Goal: Task Accomplishment & Management: Manage account settings

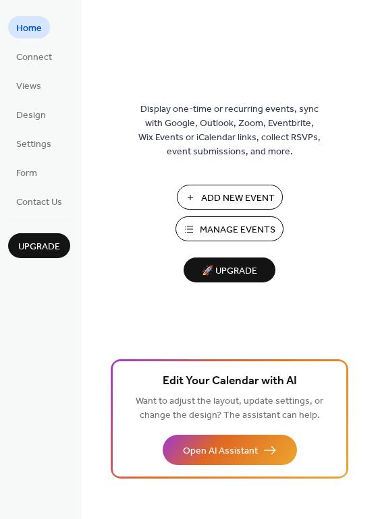
click at [246, 220] on button "Manage Events" at bounding box center [229, 229] width 108 height 25
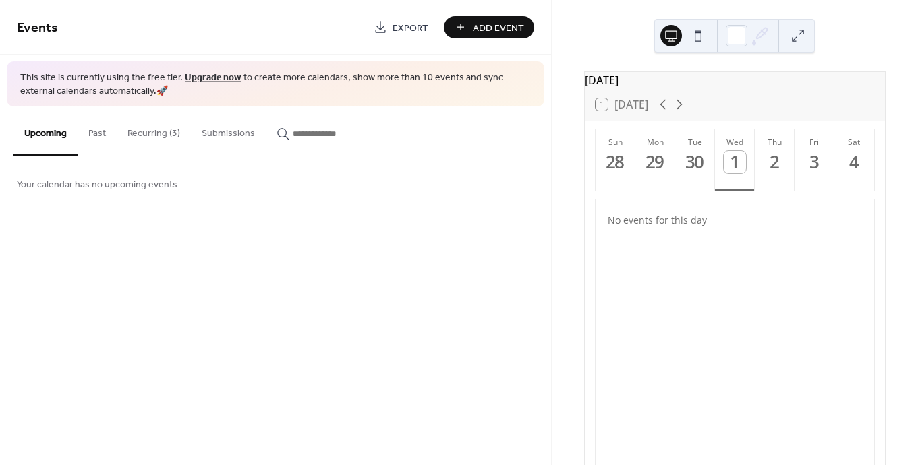
click at [155, 135] on button "Recurring (3)" at bounding box center [154, 131] width 74 height 48
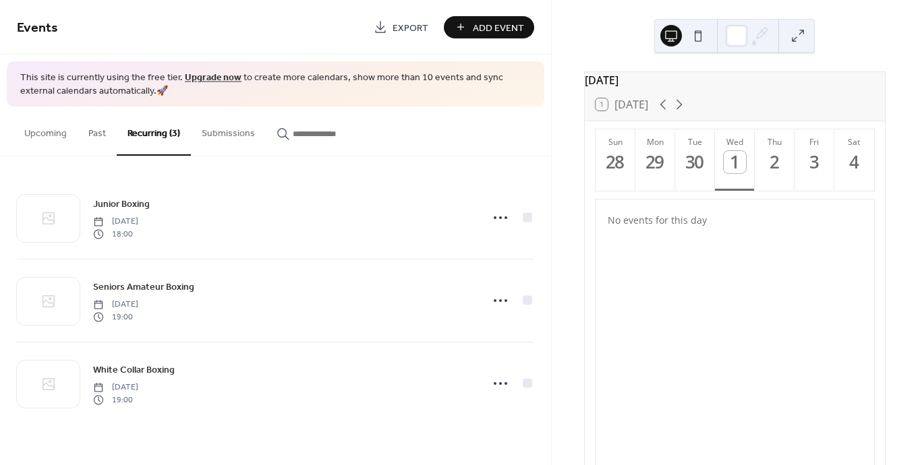
click at [370, 432] on div "Junior Boxing Monday, February 3, 2025 18:00 Seniors Amateur Boxing Monday, Feb…" at bounding box center [275, 301] width 551 height 289
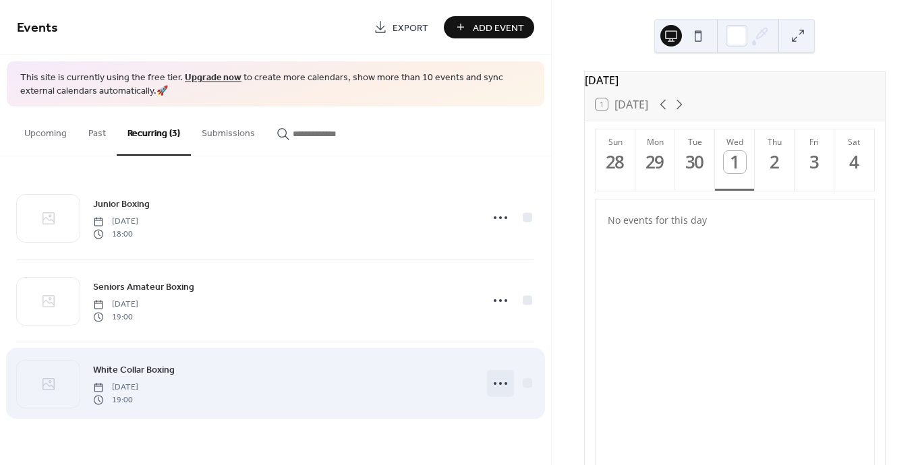
click at [504, 385] on icon at bounding box center [501, 384] width 22 height 22
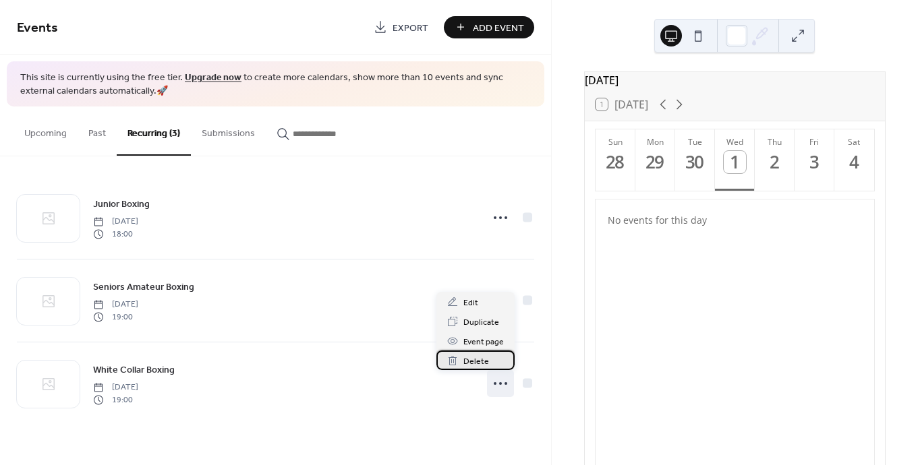
click at [489, 360] on div "Delete" at bounding box center [475, 361] width 78 height 20
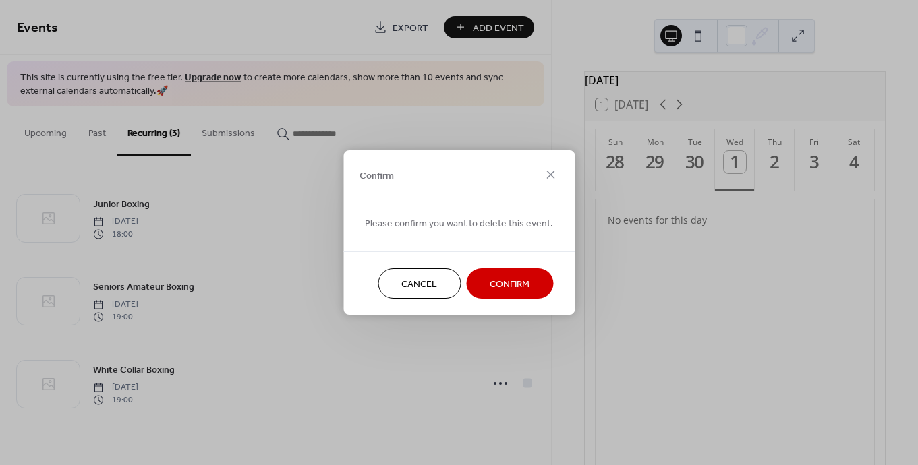
click at [518, 275] on button "Confirm" at bounding box center [509, 283] width 87 height 30
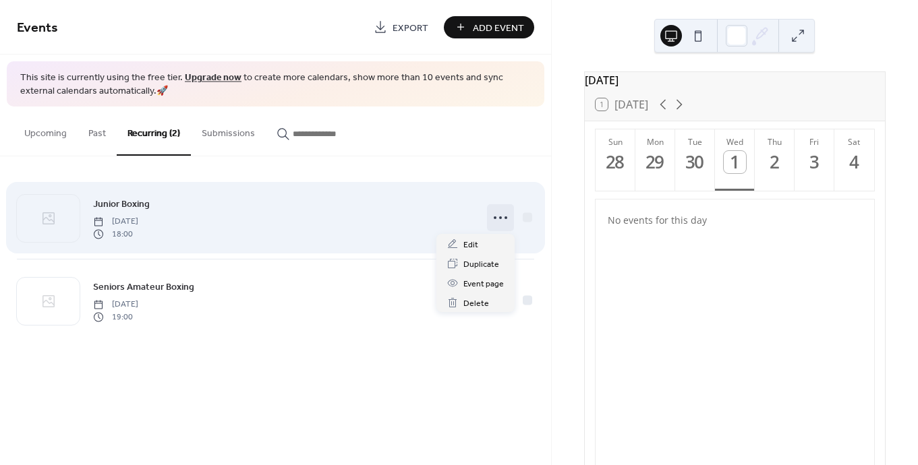
click at [501, 212] on icon at bounding box center [501, 218] width 22 height 22
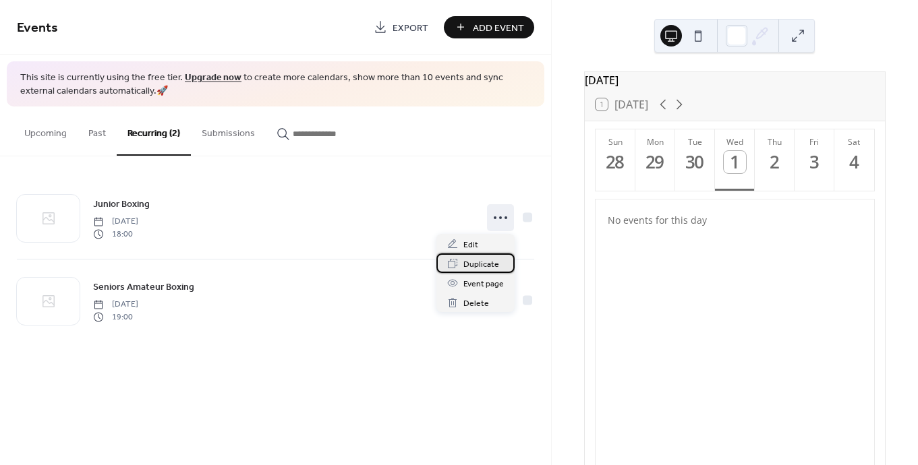
click at [486, 268] on span "Duplicate" at bounding box center [481, 265] width 36 height 14
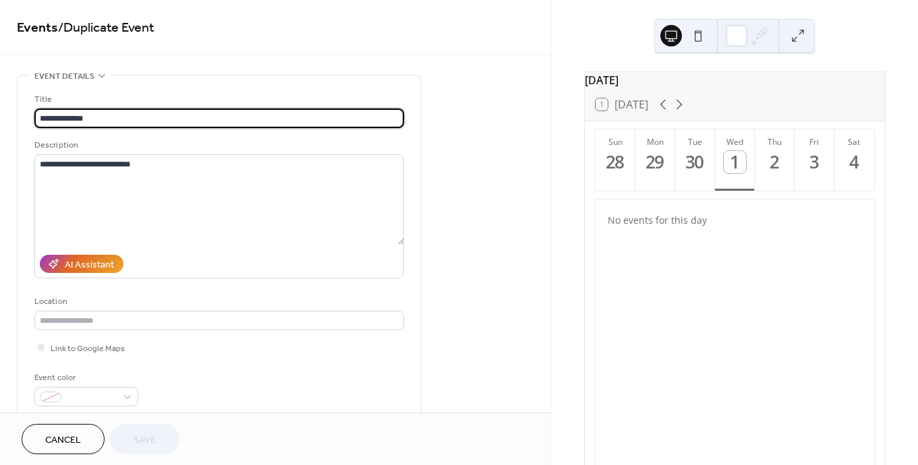
click at [525, 65] on div "**********" at bounding box center [275, 206] width 551 height 413
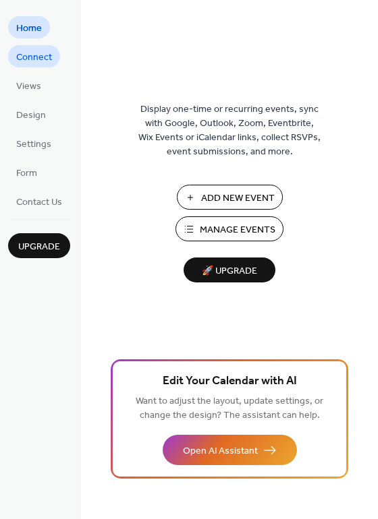
click at [38, 51] on span "Connect" at bounding box center [34, 58] width 36 height 14
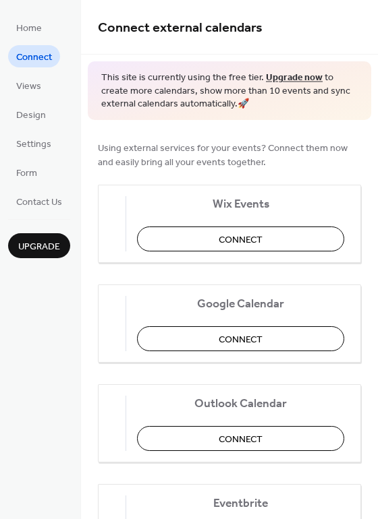
click at [30, 72] on ul "Home Connect Views Design Settings Form Contact Us" at bounding box center [39, 114] width 62 height 196
click at [25, 88] on span "Views" at bounding box center [28, 87] width 25 height 14
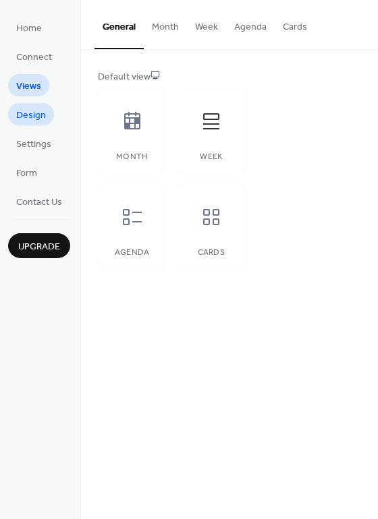
click at [34, 115] on span "Design" at bounding box center [31, 116] width 30 height 14
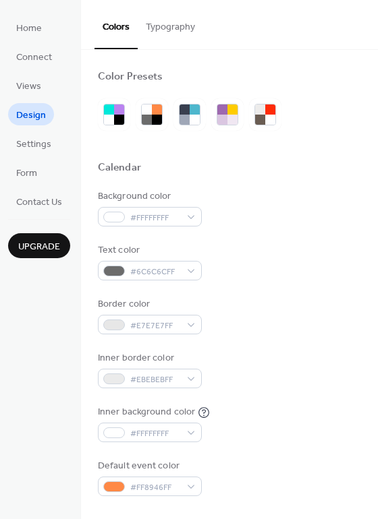
scroll to position [26, 0]
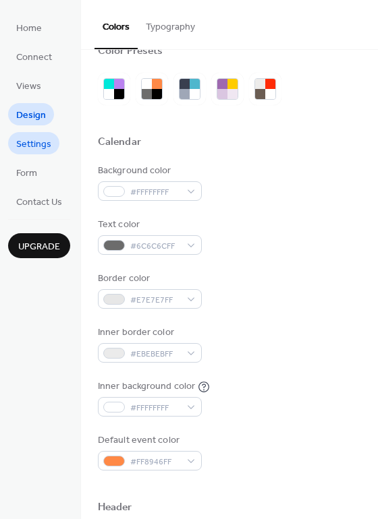
click at [32, 148] on span "Settings" at bounding box center [33, 145] width 35 height 14
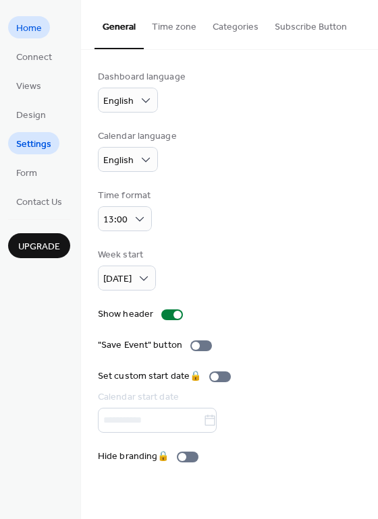
click at [24, 16] on link "Home" at bounding box center [29, 27] width 42 height 22
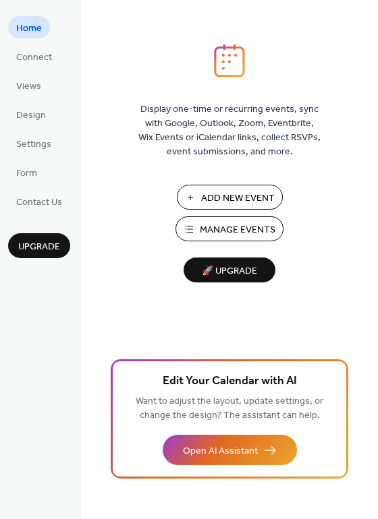
click at [229, 235] on span "Manage Events" at bounding box center [238, 230] width 76 height 14
click at [38, 55] on span "Connect" at bounding box center [34, 58] width 36 height 14
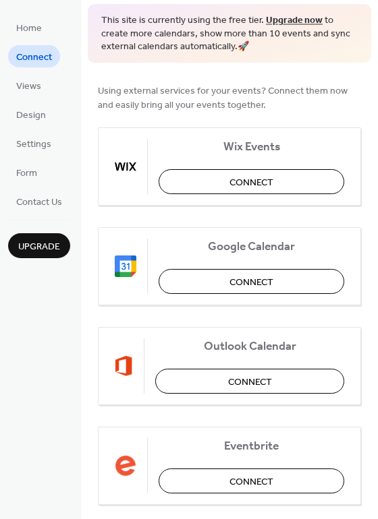
scroll to position [51, 0]
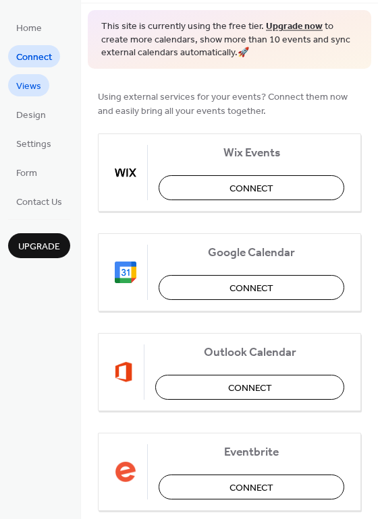
click at [16, 90] on span "Views" at bounding box center [28, 87] width 25 height 14
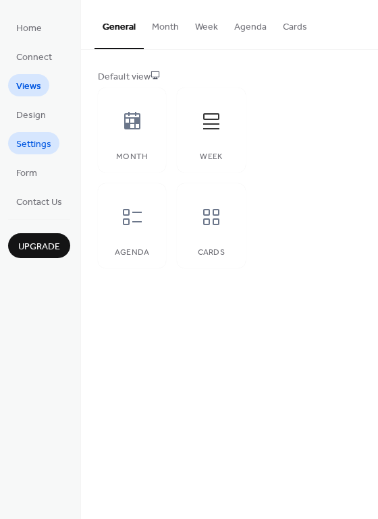
click at [40, 134] on link "Settings" at bounding box center [33, 143] width 51 height 22
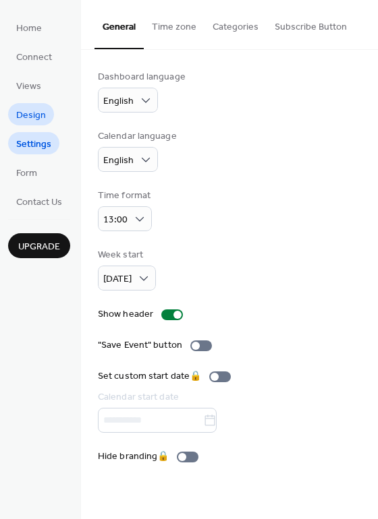
click at [38, 113] on span "Design" at bounding box center [31, 116] width 30 height 14
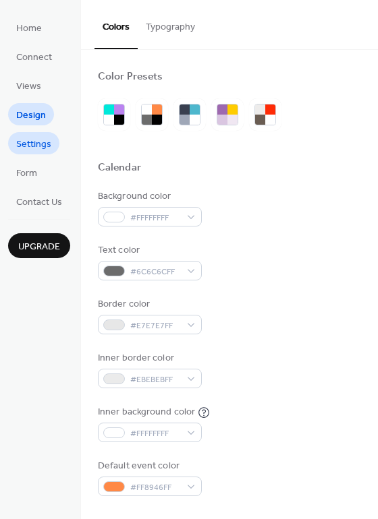
click at [38, 148] on span "Settings" at bounding box center [33, 145] width 35 height 14
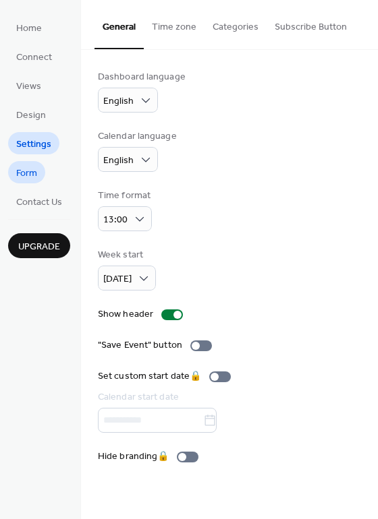
click at [30, 173] on span "Form" at bounding box center [26, 174] width 21 height 14
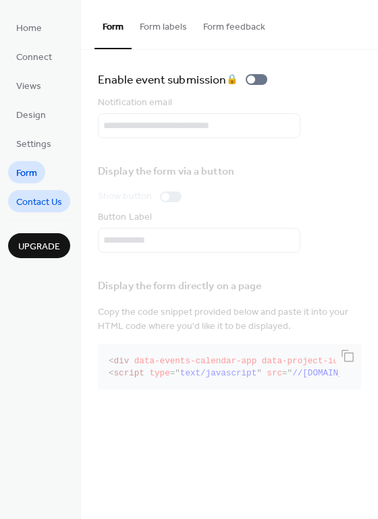
click at [33, 199] on span "Contact Us" at bounding box center [39, 203] width 46 height 14
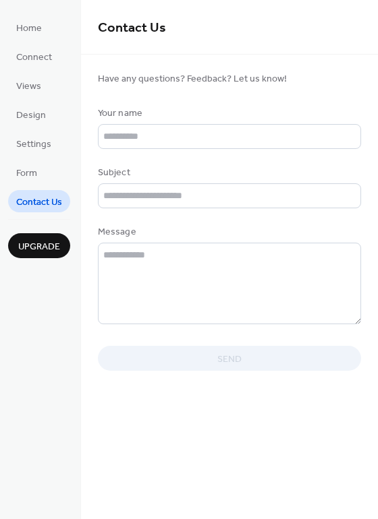
click at [158, 84] on span "Have any questions? Feedback? Let us know!" at bounding box center [229, 79] width 263 height 14
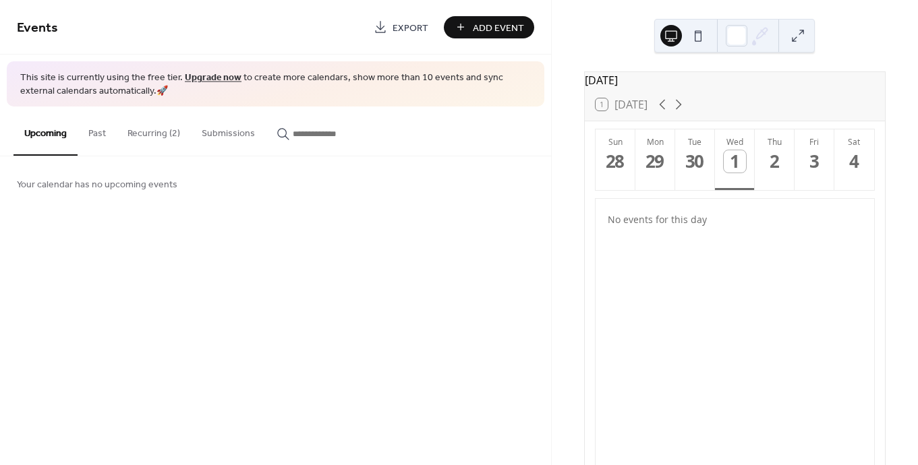
click at [104, 141] on button "Past" at bounding box center [97, 131] width 39 height 48
click at [145, 139] on button "Recurring (2)" at bounding box center [154, 131] width 74 height 48
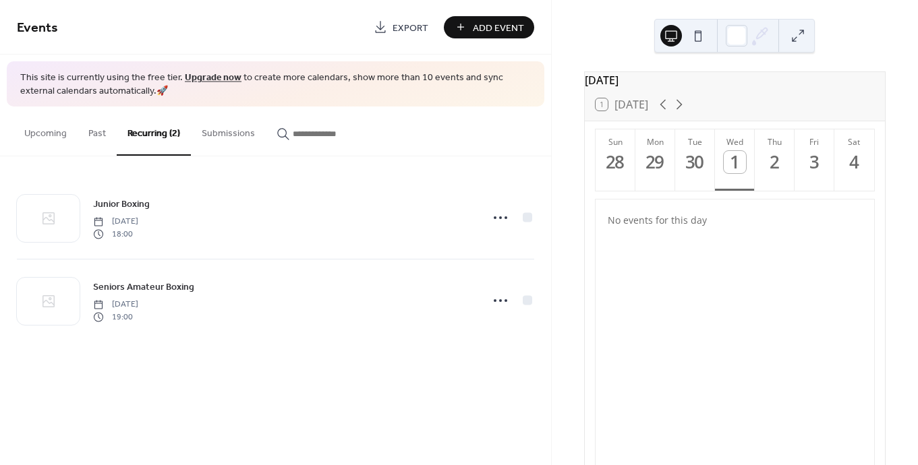
click at [490, 30] on span "Add Event" at bounding box center [498, 28] width 51 height 14
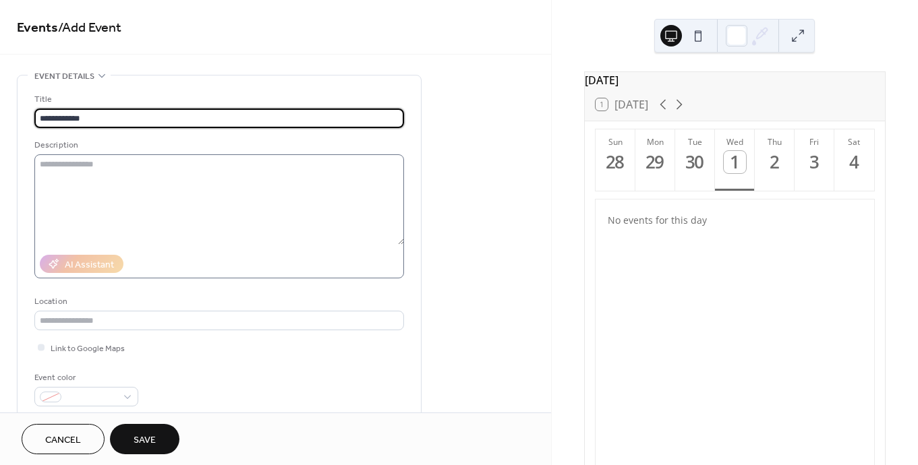
type input "**********"
click at [199, 181] on textarea at bounding box center [219, 199] width 370 height 90
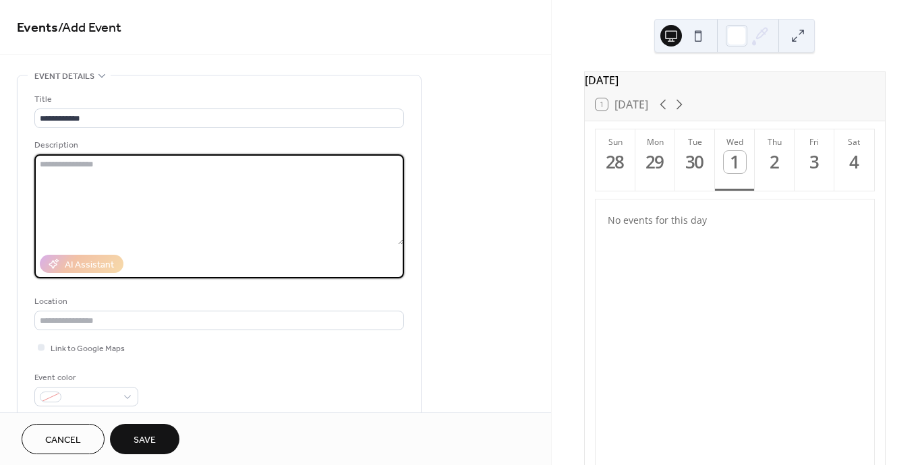
scroll to position [27, 0]
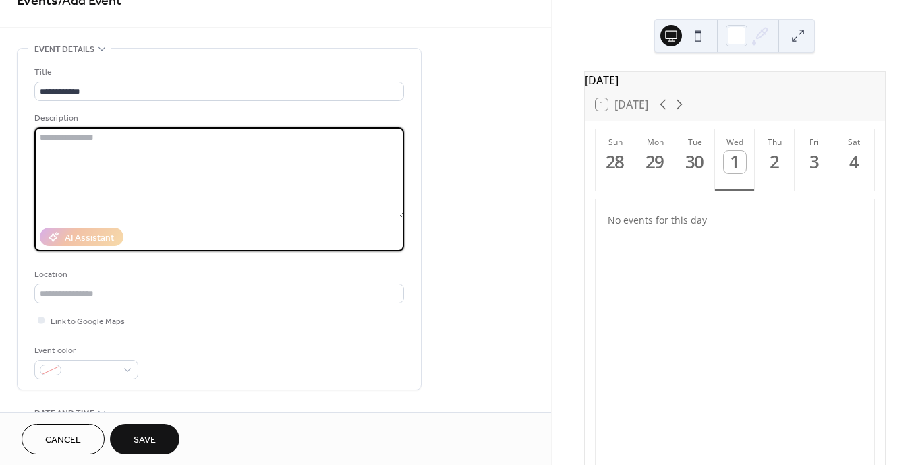
type textarea "*"
type textarea "**********"
click at [463, 159] on div "**********" at bounding box center [275, 461] width 551 height 826
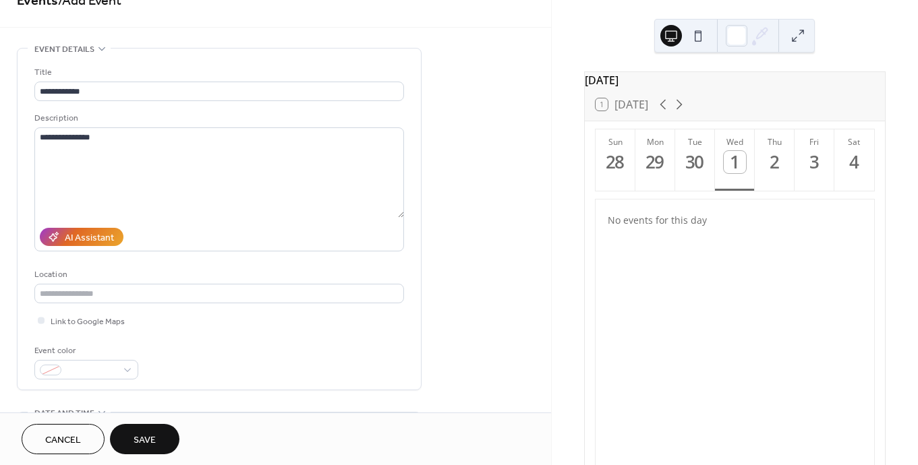
scroll to position [69, 0]
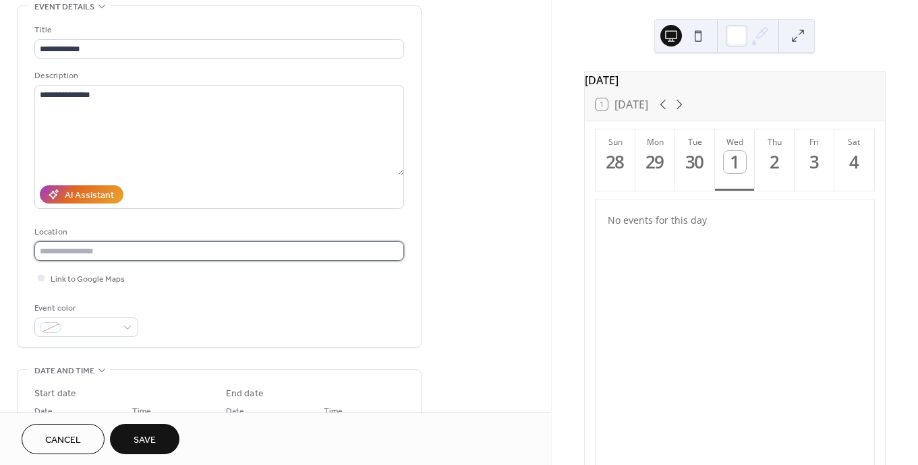
click at [157, 254] on input "text" at bounding box center [219, 252] width 370 height 20
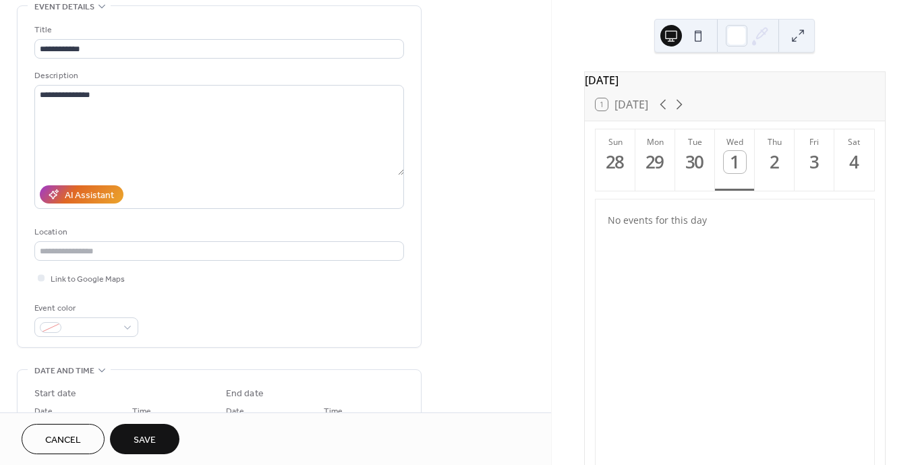
click at [253, 304] on div "Event color" at bounding box center [219, 320] width 370 height 36
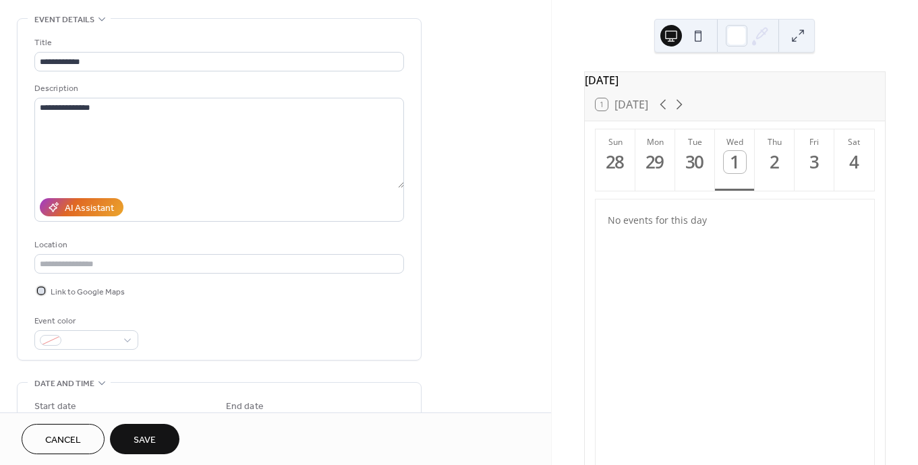
click at [40, 289] on div at bounding box center [41, 290] width 7 height 7
click at [163, 291] on div "Link to Google Maps" at bounding box center [219, 291] width 370 height 14
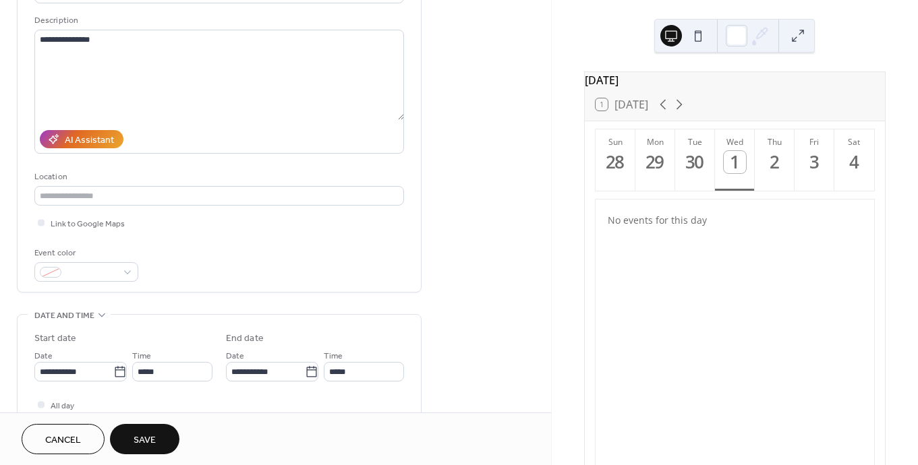
scroll to position [126, 0]
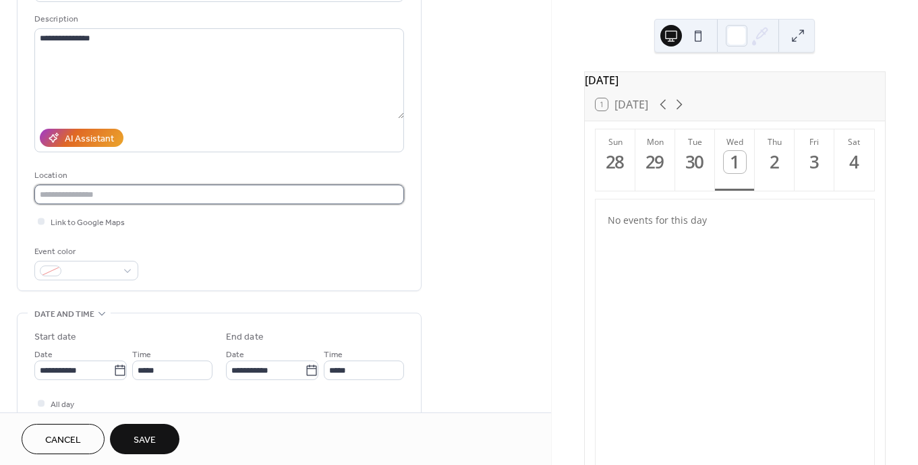
click at [164, 200] on input "text" at bounding box center [219, 195] width 370 height 20
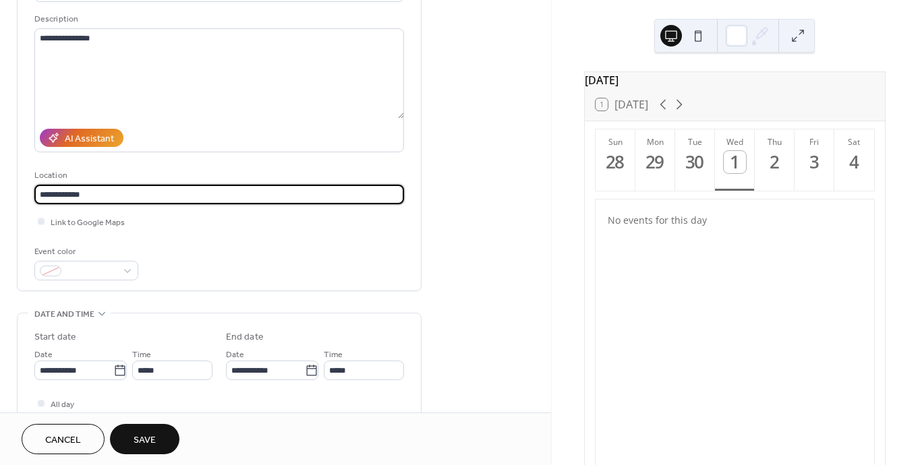
type input "**********"
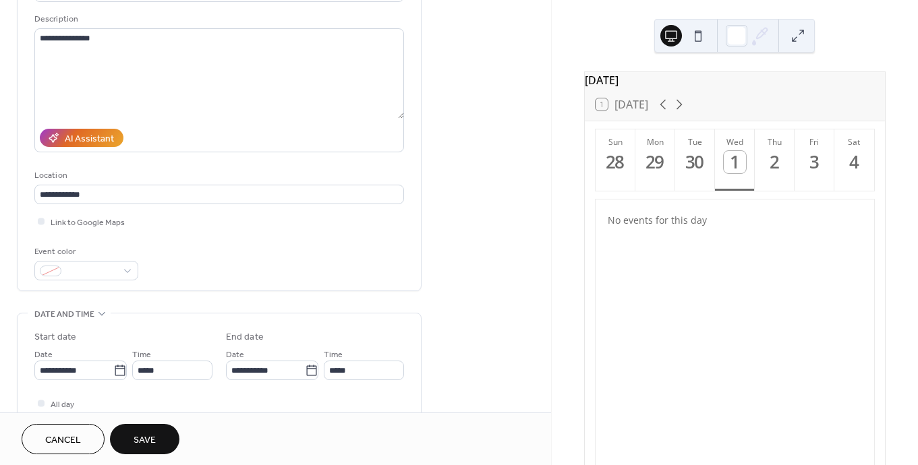
click at [304, 258] on div "Event color" at bounding box center [219, 263] width 370 height 36
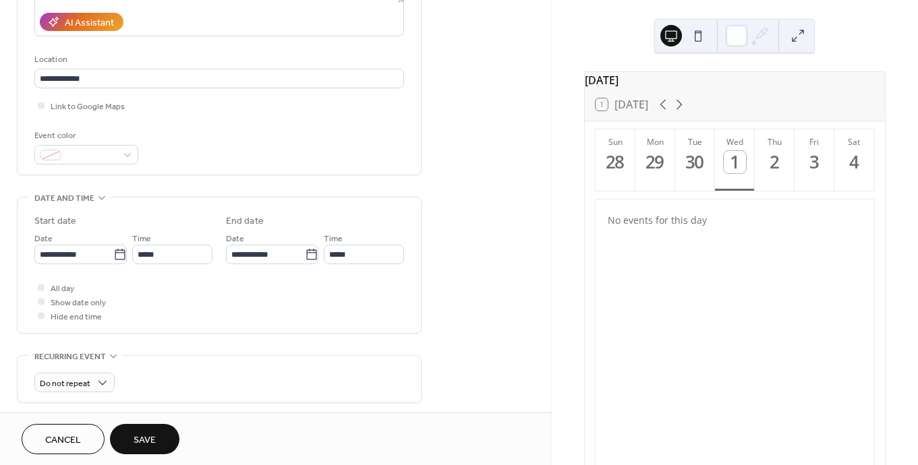
scroll to position [273, 0]
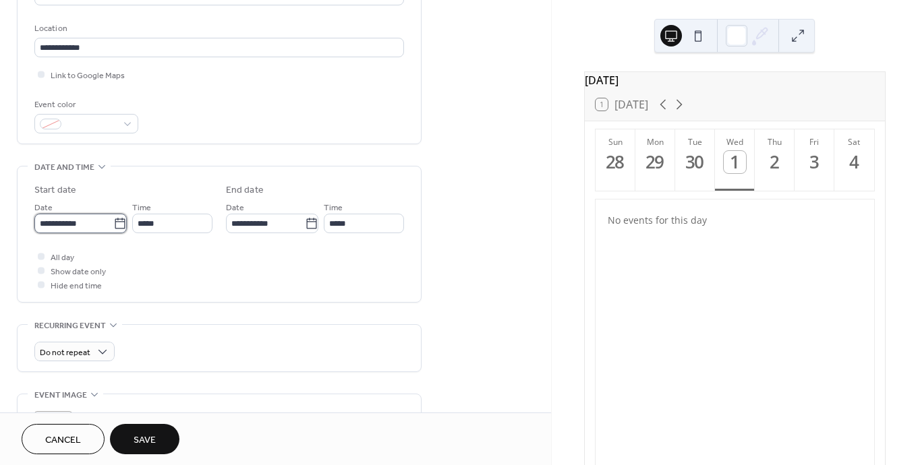
click at [82, 230] on input "**********" at bounding box center [73, 224] width 79 height 20
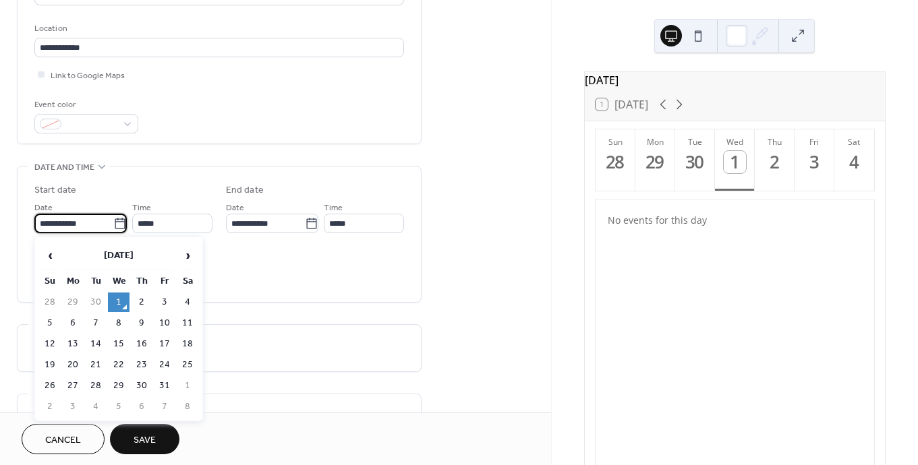
click at [119, 308] on td "1" at bounding box center [119, 303] width 22 height 20
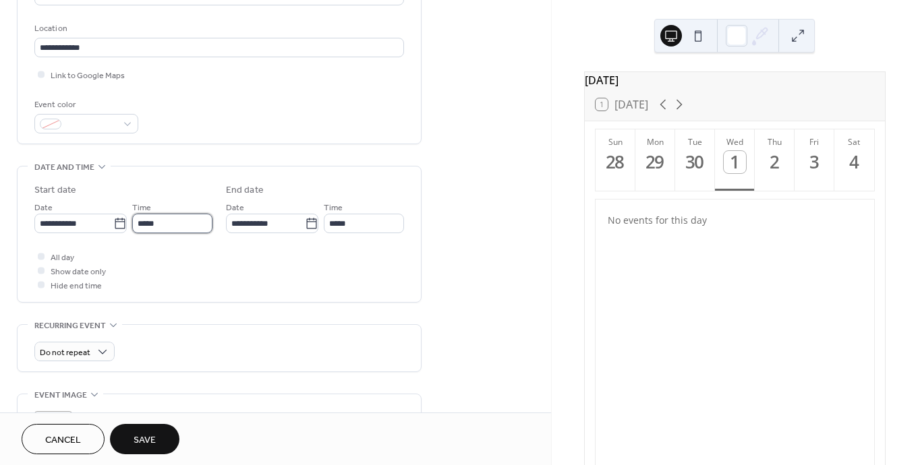
click at [181, 217] on input "*****" at bounding box center [172, 224] width 80 height 20
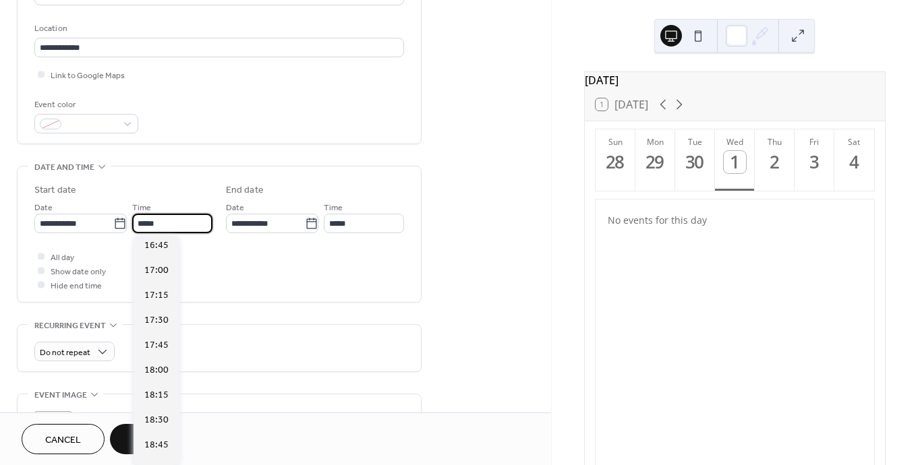
scroll to position [1680, 0]
click at [152, 370] on span "18:00" at bounding box center [156, 367] width 24 height 14
type input "*****"
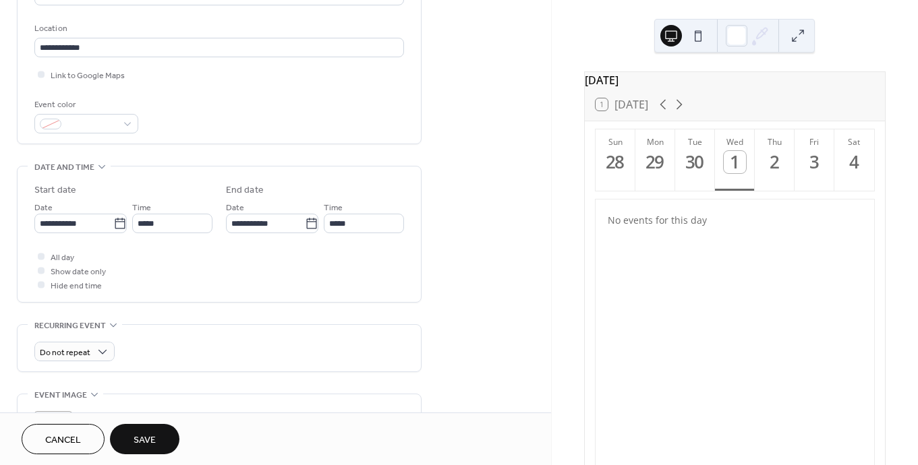
click at [304, 260] on div "All day Show date only Hide end time" at bounding box center [219, 271] width 370 height 42
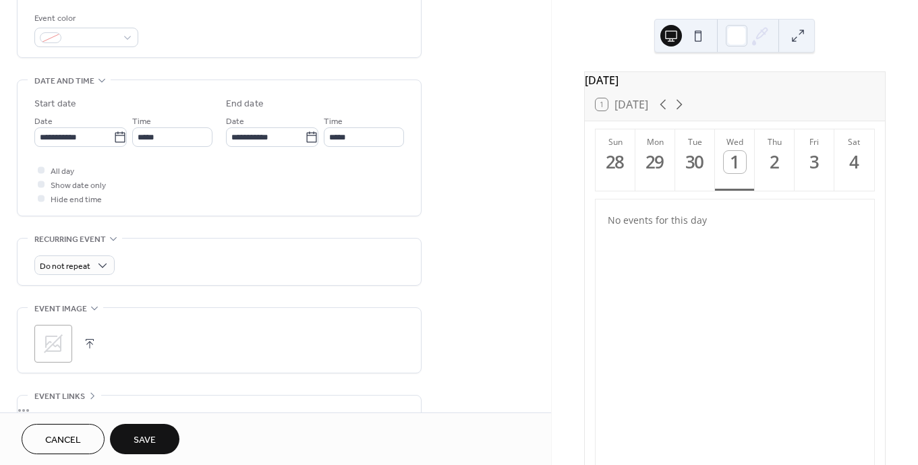
scroll to position [378, 0]
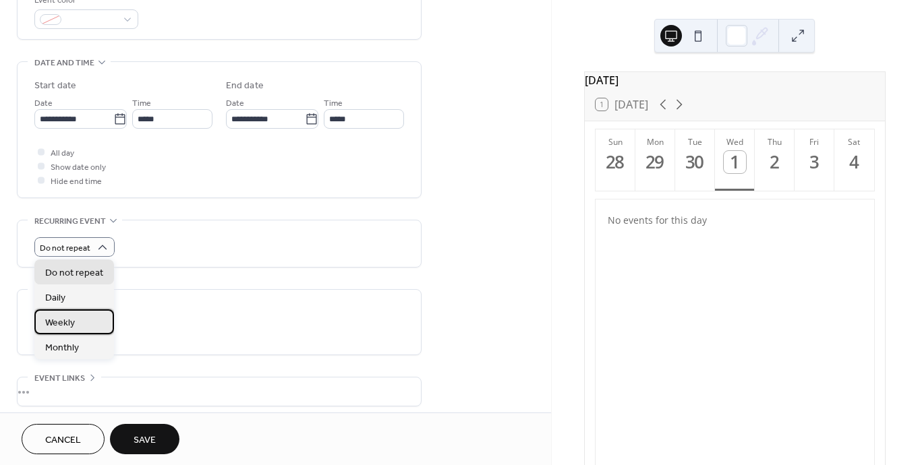
click at [89, 319] on div "Weekly" at bounding box center [74, 322] width 80 height 25
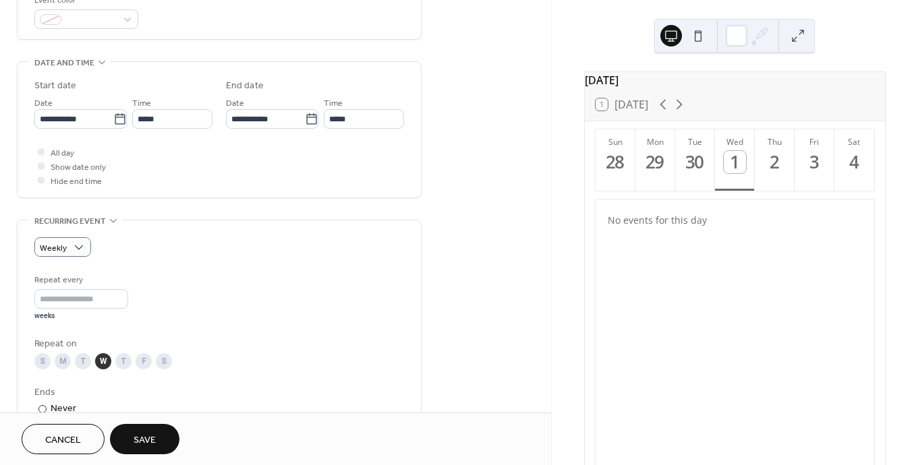
click at [336, 286] on div "Repeat every * weeks" at bounding box center [219, 297] width 370 height 48
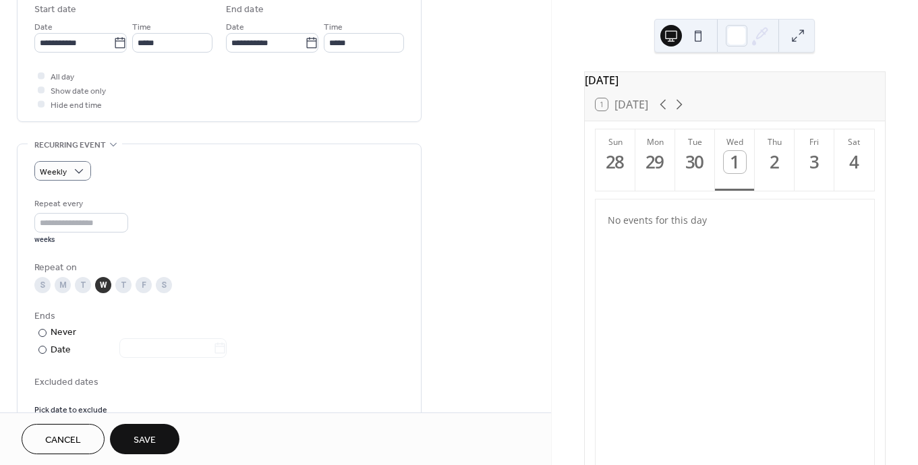
click at [61, 287] on div "M" at bounding box center [63, 285] width 16 height 16
click at [148, 285] on div "F" at bounding box center [144, 285] width 16 height 16
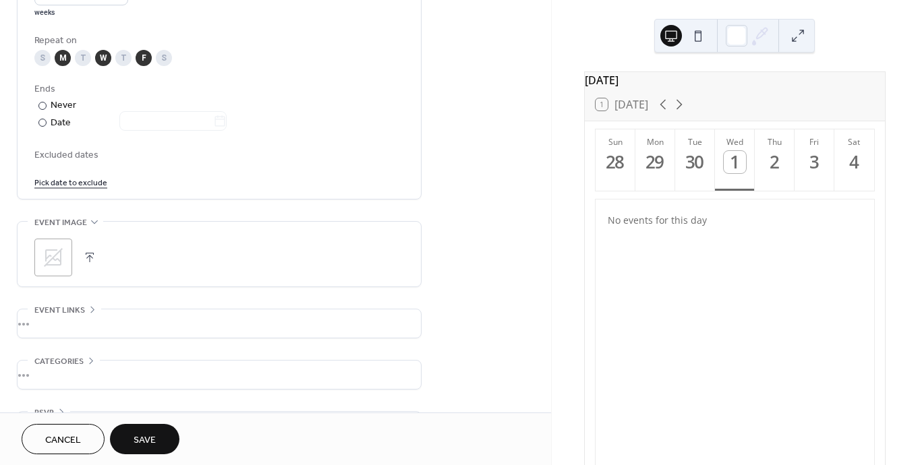
scroll to position [723, 0]
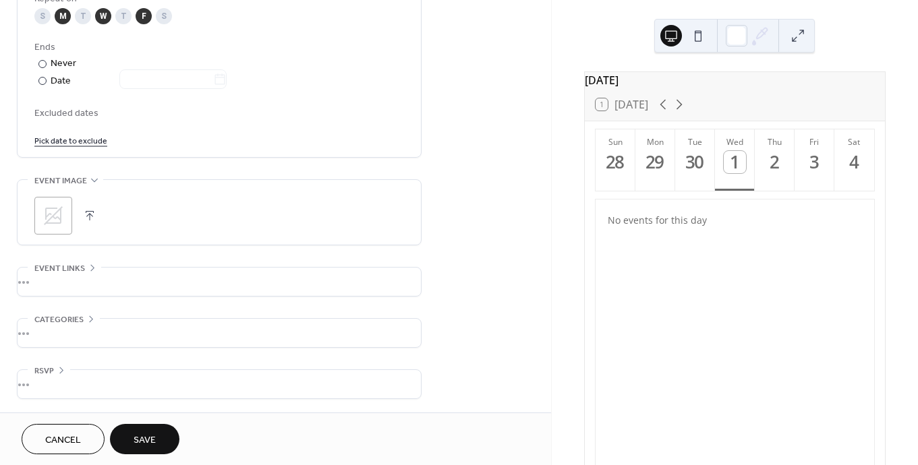
click at [139, 436] on span "Save" at bounding box center [145, 441] width 22 height 14
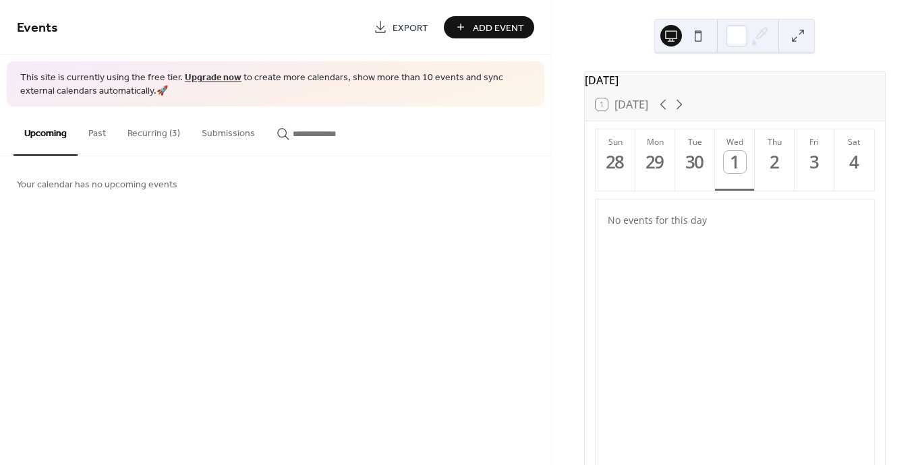
click at [103, 126] on button "Past" at bounding box center [97, 131] width 39 height 48
click at [43, 140] on button "Upcoming" at bounding box center [45, 131] width 64 height 48
click at [230, 115] on button "Submissions" at bounding box center [228, 131] width 75 height 48
click at [149, 133] on button "Recurring (3)" at bounding box center [154, 131] width 74 height 48
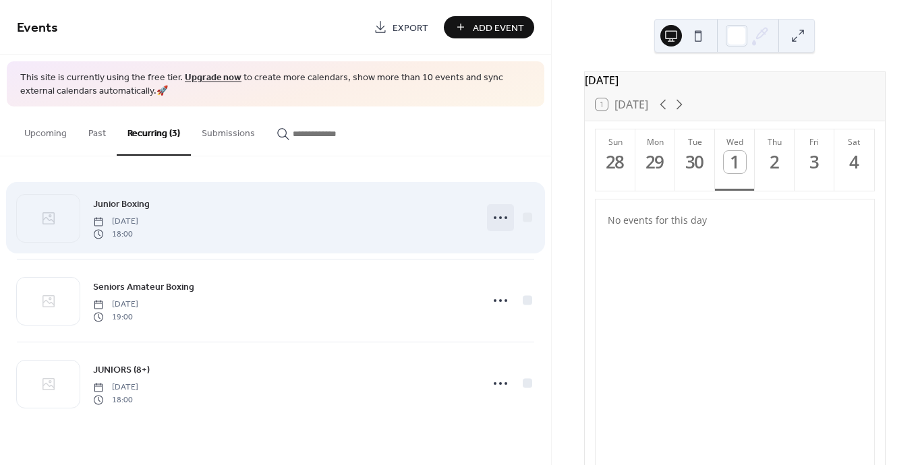
click at [495, 215] on icon at bounding box center [501, 218] width 22 height 22
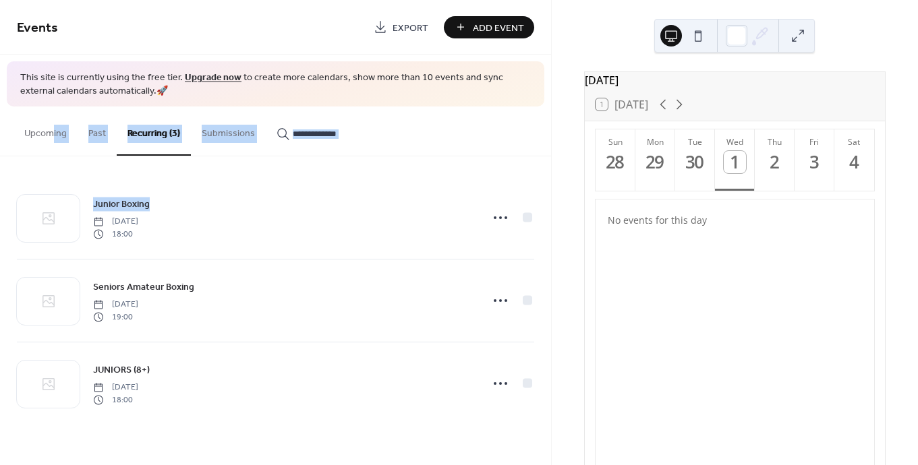
drag, startPoint x: 327, startPoint y: 205, endPoint x: 51, endPoint y: 138, distance: 283.2
click at [51, 138] on div "Upcoming Past Recurring (3) Submissions Your calendar has no upcoming events Yo…" at bounding box center [275, 276] width 551 height 339
click at [51, 138] on button "Upcoming" at bounding box center [45, 131] width 64 height 48
